Goal: Transaction & Acquisition: Purchase product/service

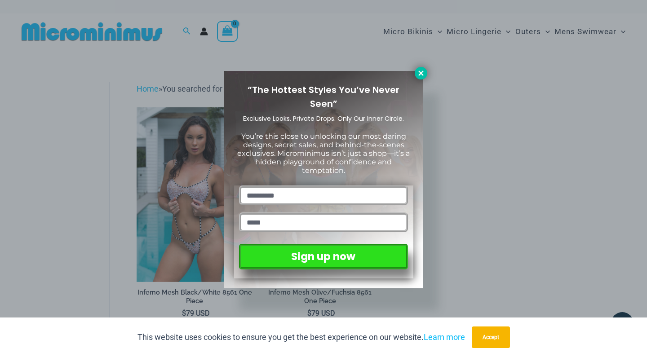
click at [420, 79] on button at bounding box center [420, 73] width 13 height 13
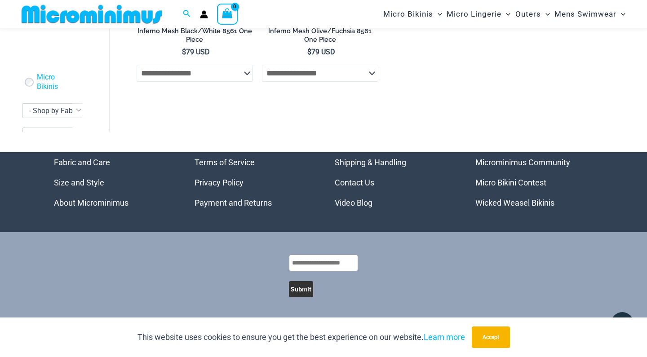
scroll to position [255, 0]
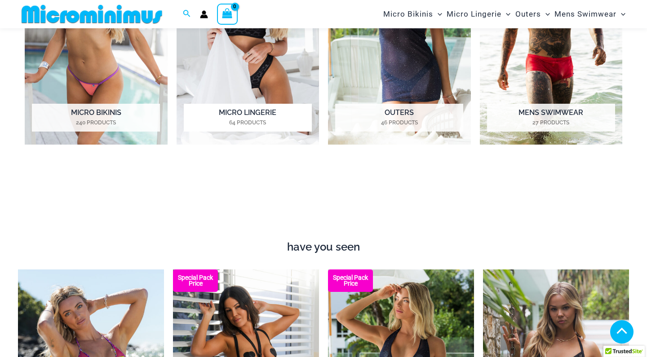
scroll to position [304, 0]
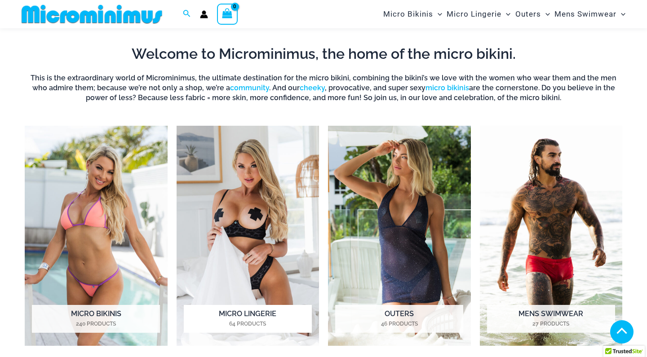
click at [242, 195] on img "Visit product category Micro Lingerie" at bounding box center [247, 236] width 143 height 220
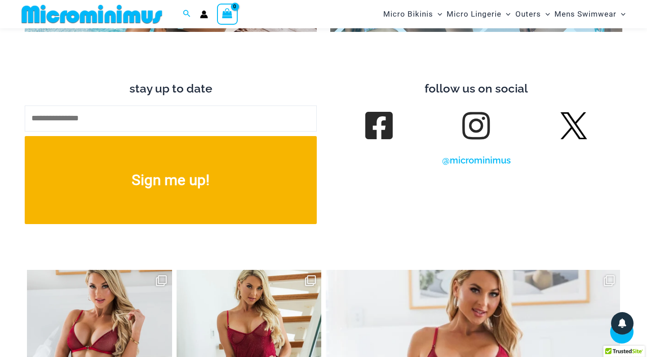
scroll to position [3106, 0]
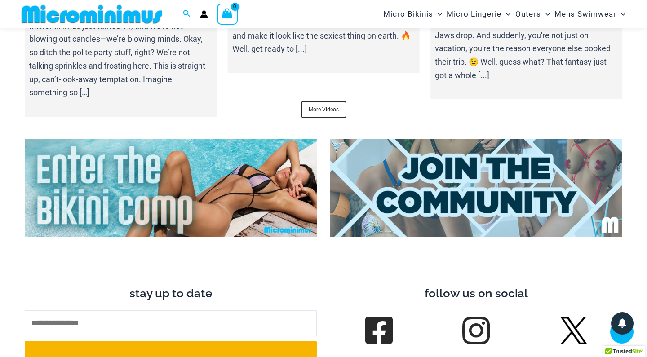
click at [286, 153] on img at bounding box center [171, 187] width 292 height 97
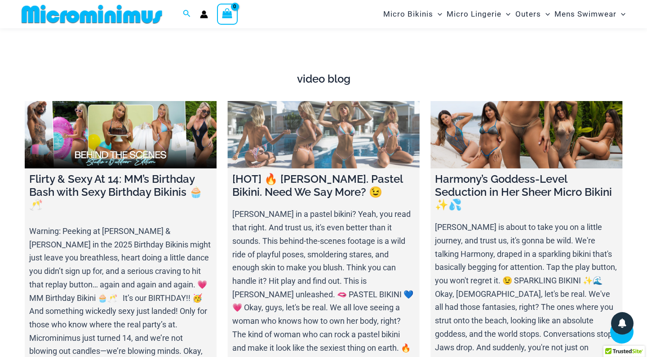
scroll to position [2696, 0]
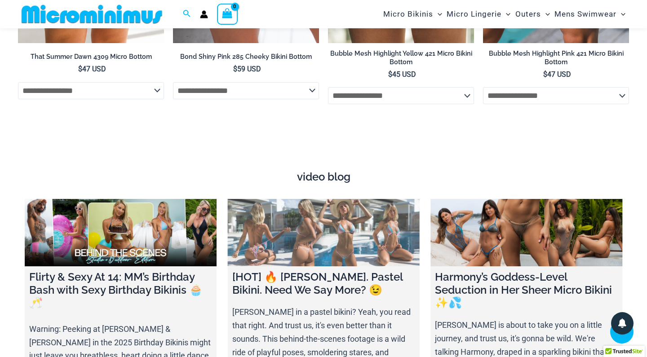
click at [308, 199] on link at bounding box center [324, 232] width 192 height 67
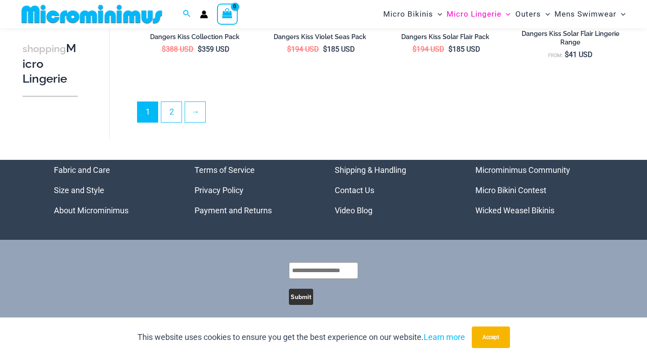
scroll to position [2157, 0]
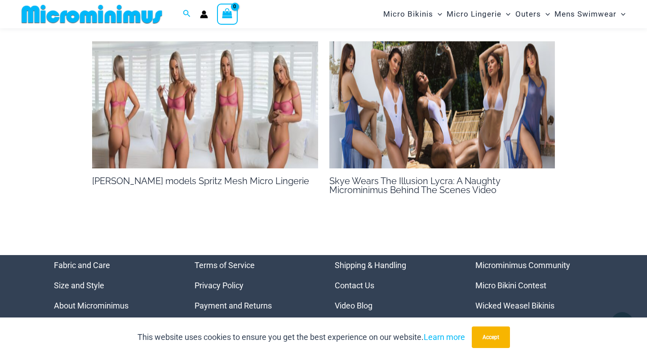
scroll to position [1110, 0]
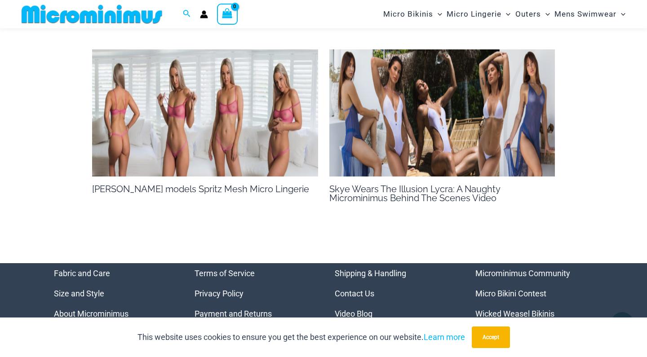
click at [520, 289] on link "Micro Bikini Contest" at bounding box center [510, 293] width 71 height 9
